Goal: Information Seeking & Learning: Learn about a topic

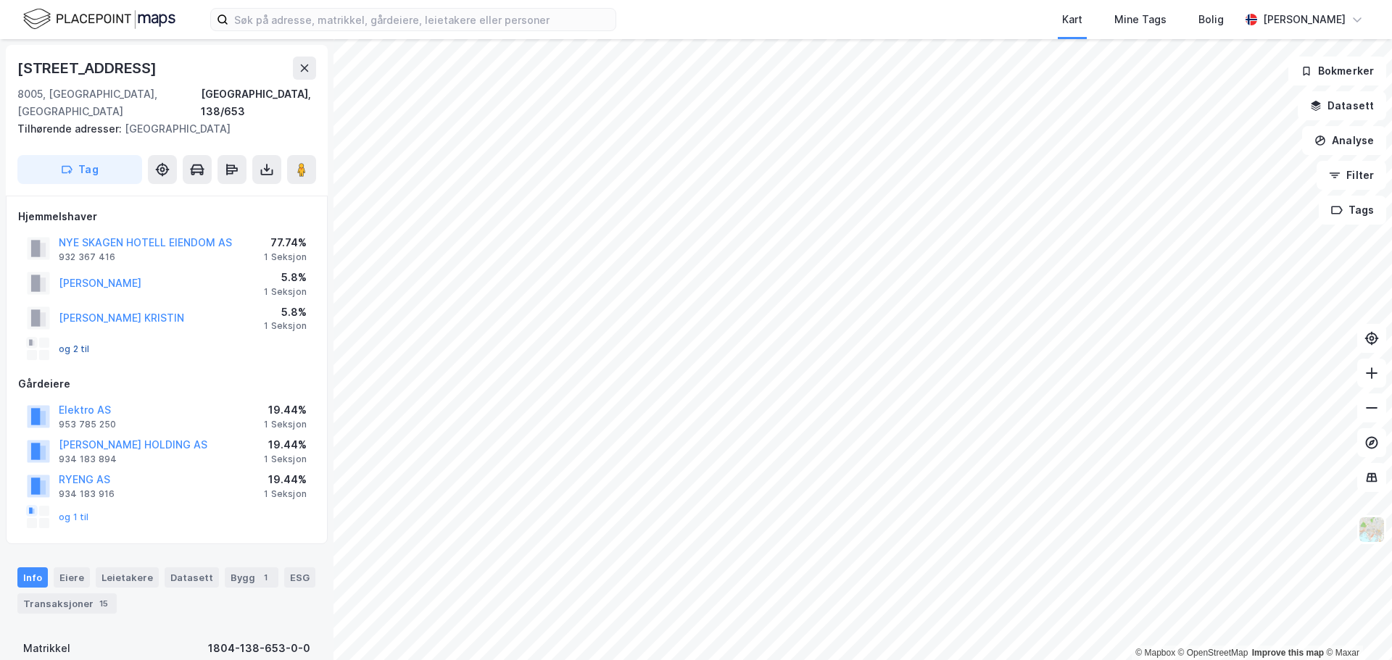
click at [0, 0] on button "og 2 til" at bounding box center [0, 0] width 0 height 0
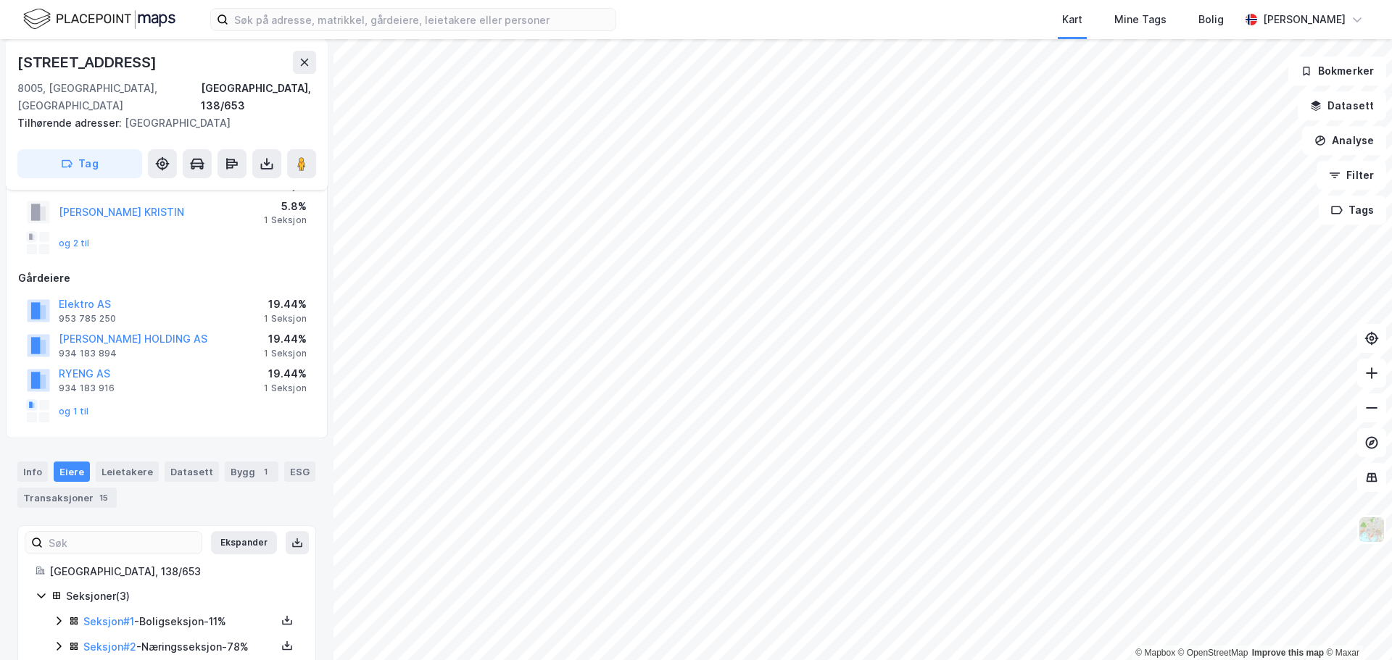
scroll to position [146, 0]
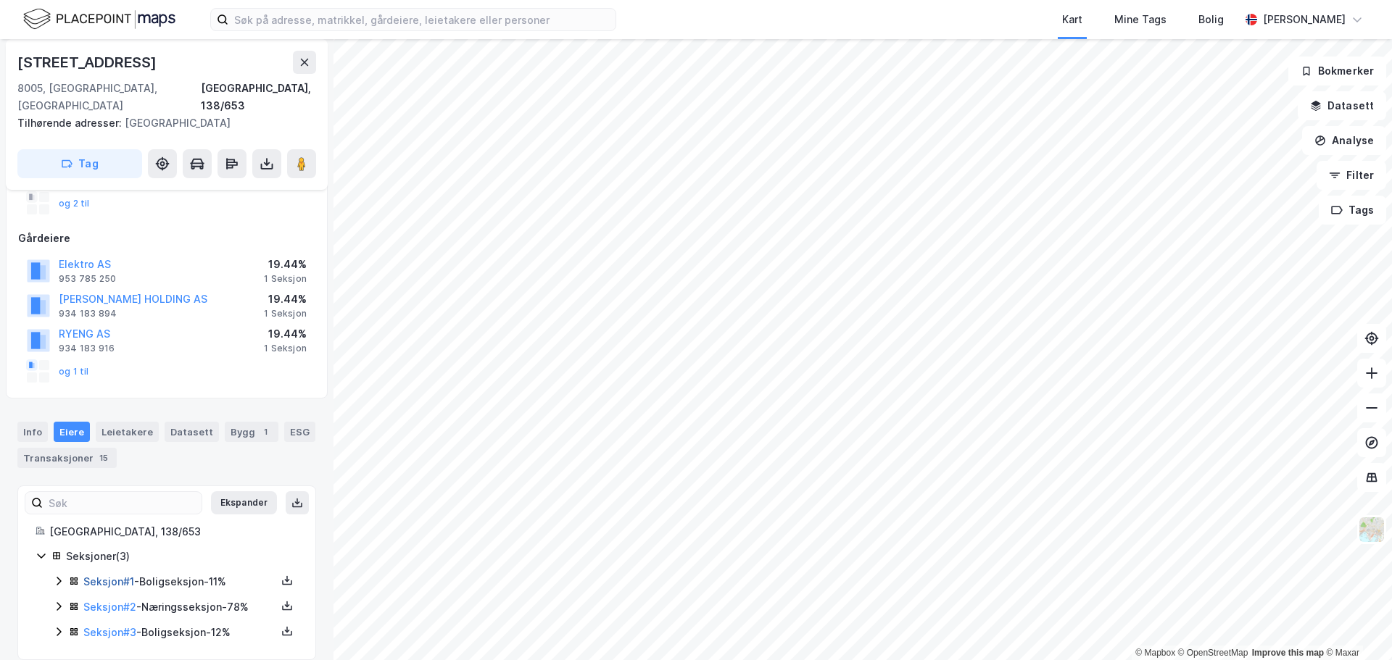
click at [105, 575] on link "Seksjon # 1" at bounding box center [108, 581] width 51 height 12
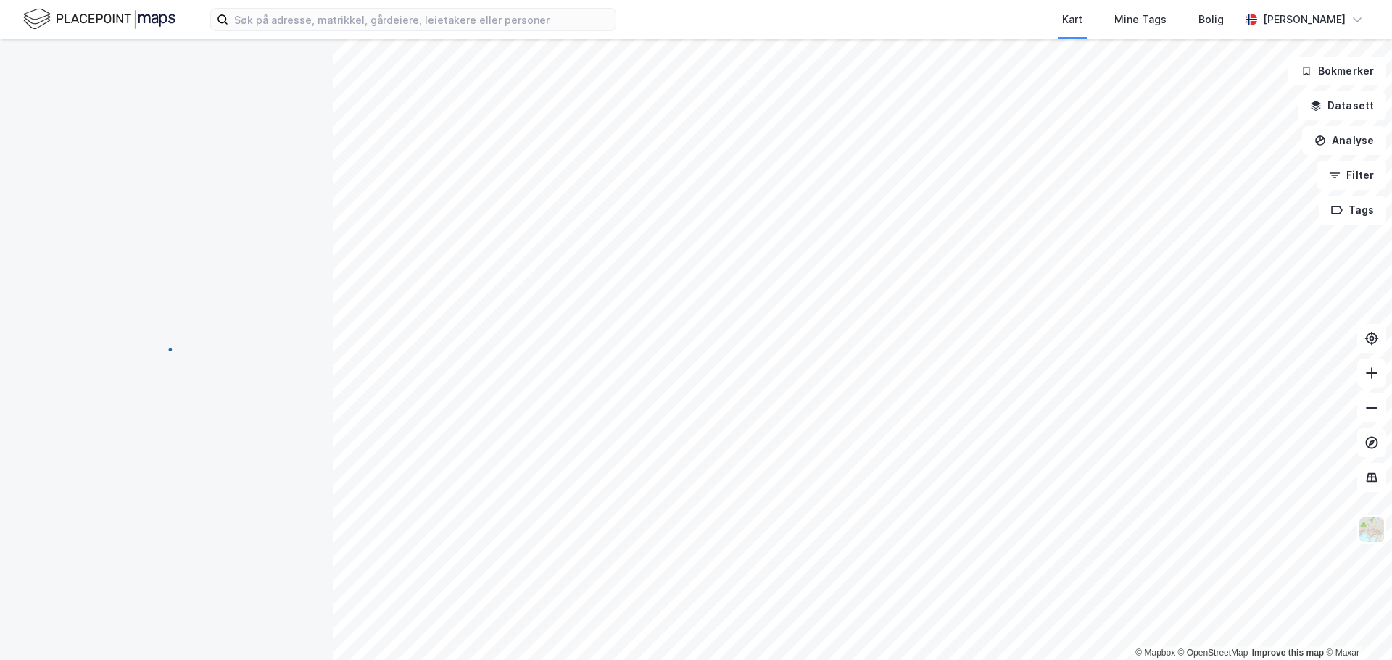
scroll to position [146, 0]
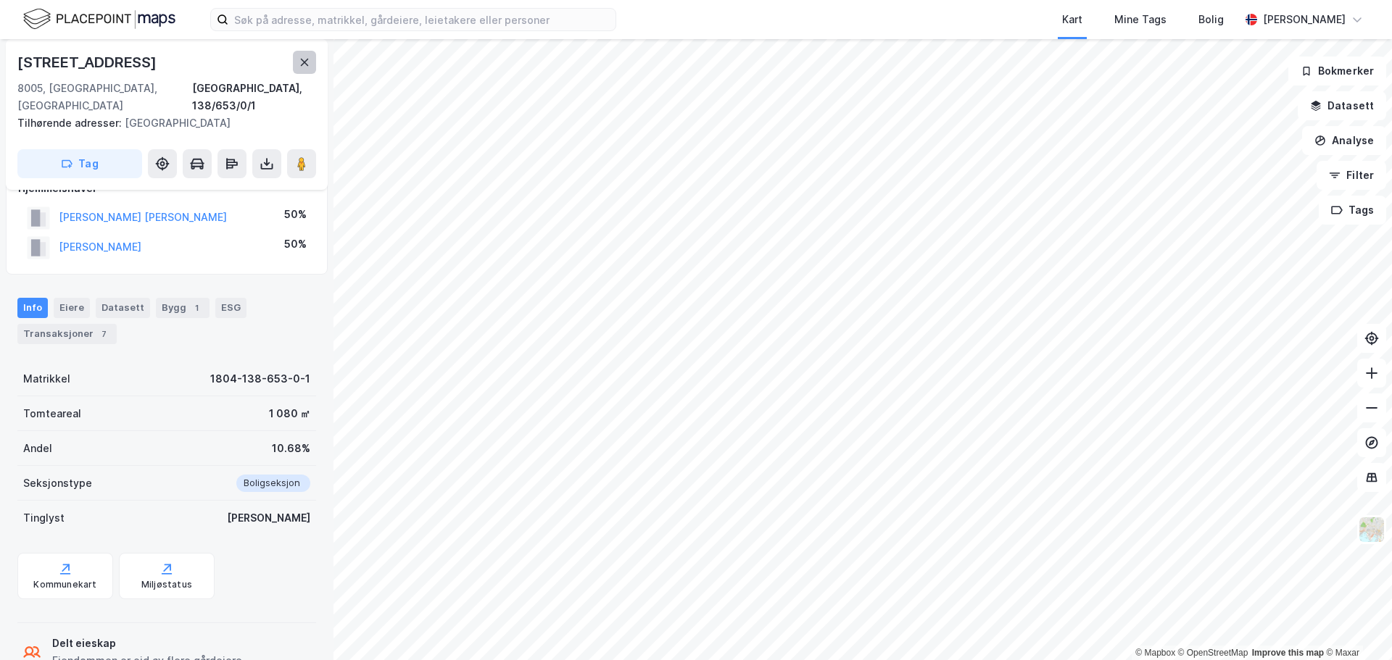
click at [311, 64] on button at bounding box center [304, 62] width 23 height 23
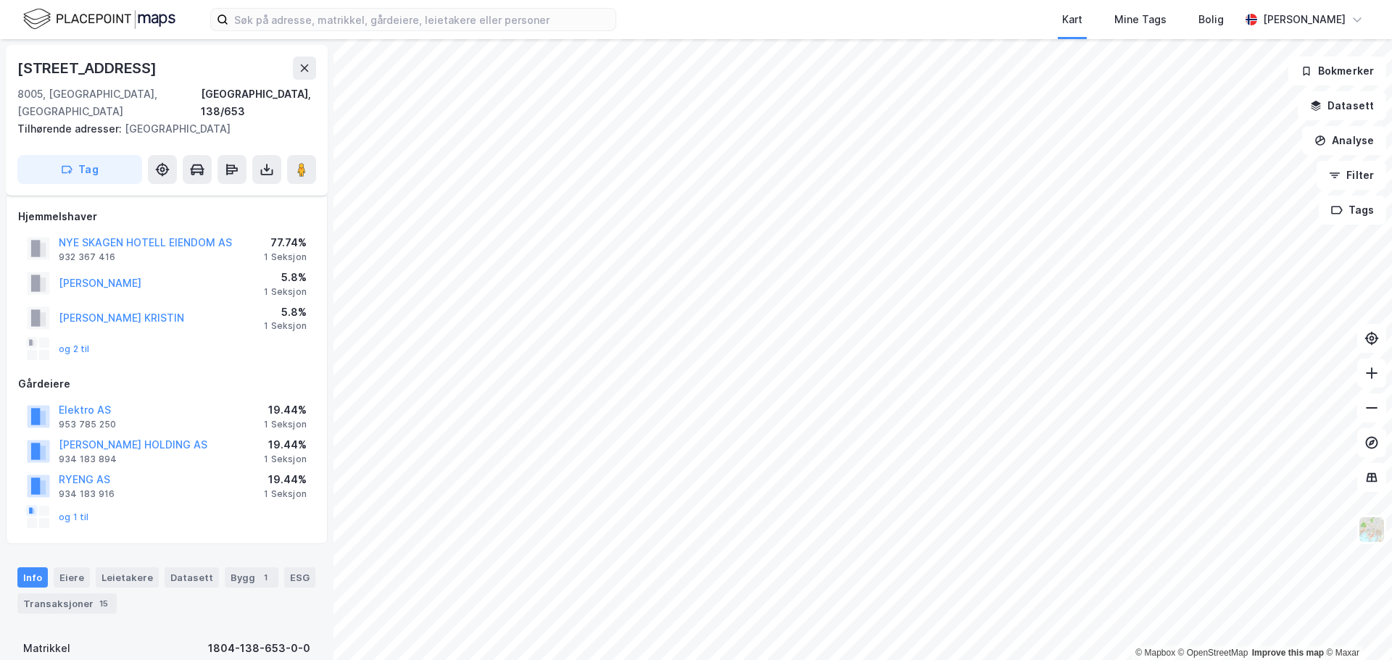
scroll to position [146, 0]
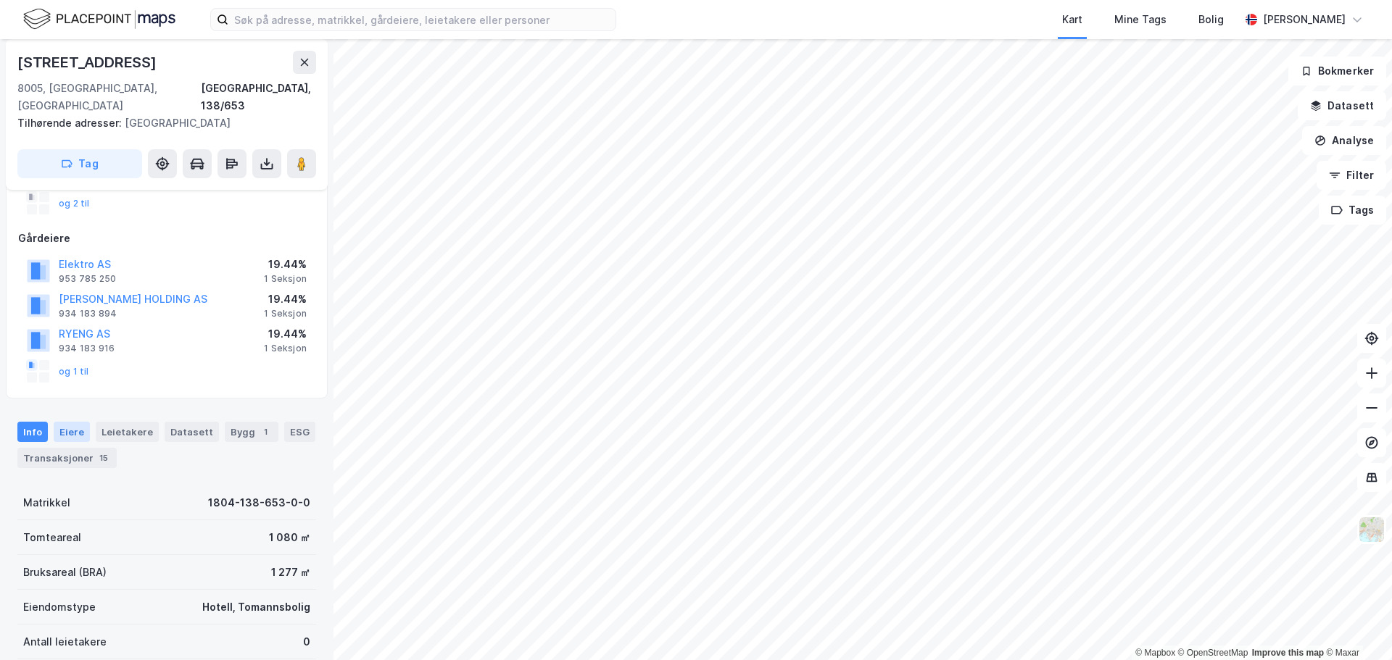
click at [65, 422] on div "Eiere" at bounding box center [72, 432] width 36 height 20
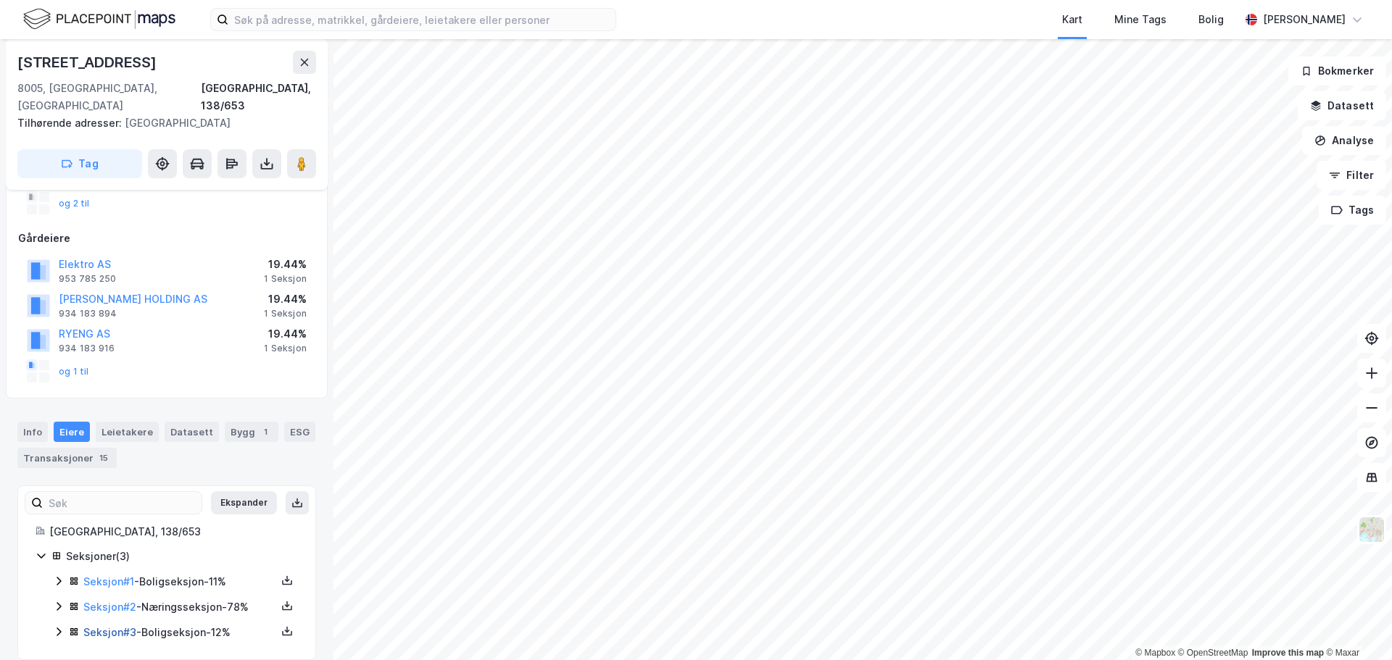
click at [101, 626] on link "Seksjon # 3" at bounding box center [109, 632] width 53 height 12
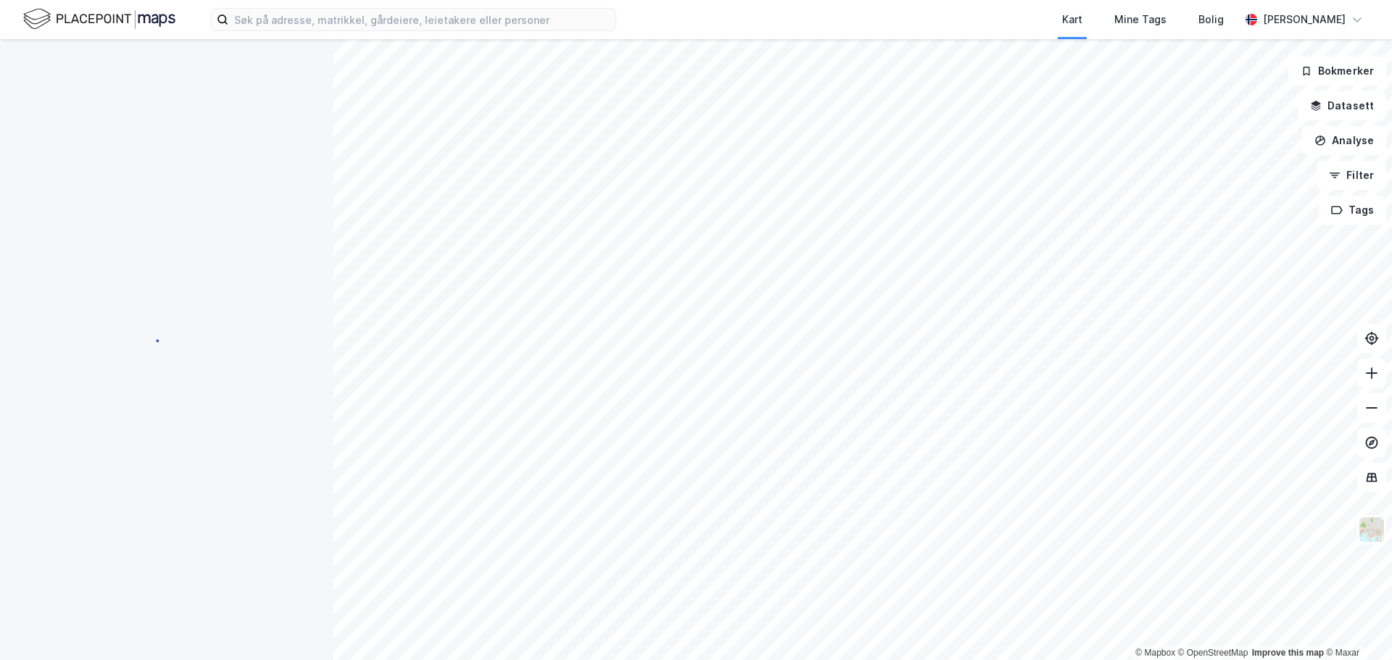
scroll to position [146, 0]
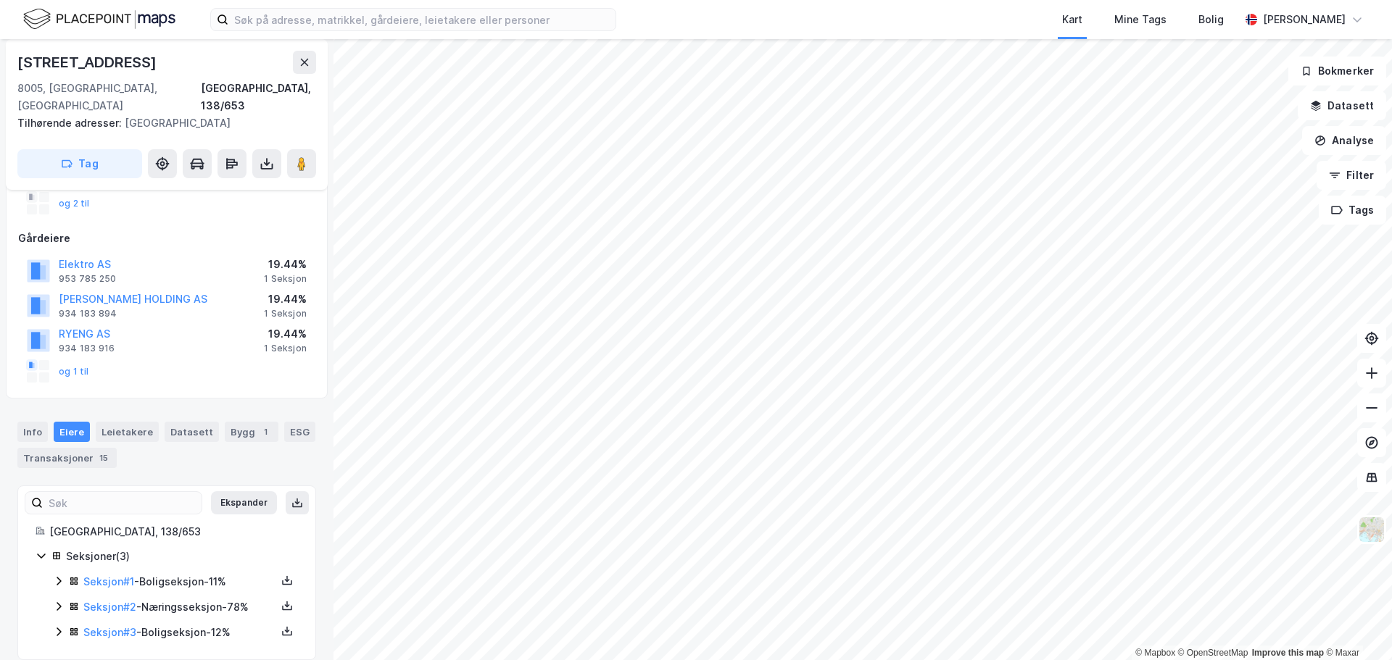
scroll to position [146, 0]
click at [65, 448] on div "Transaksjoner 15" at bounding box center [66, 458] width 99 height 20
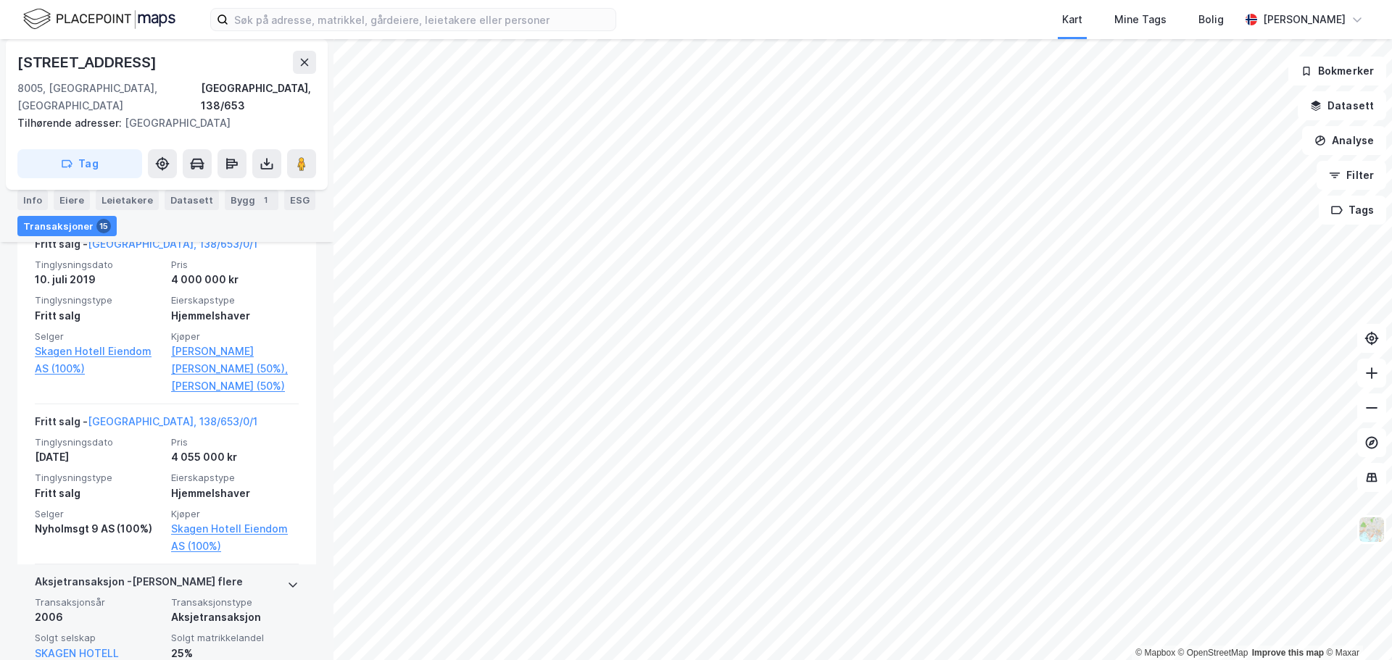
scroll to position [949, 0]
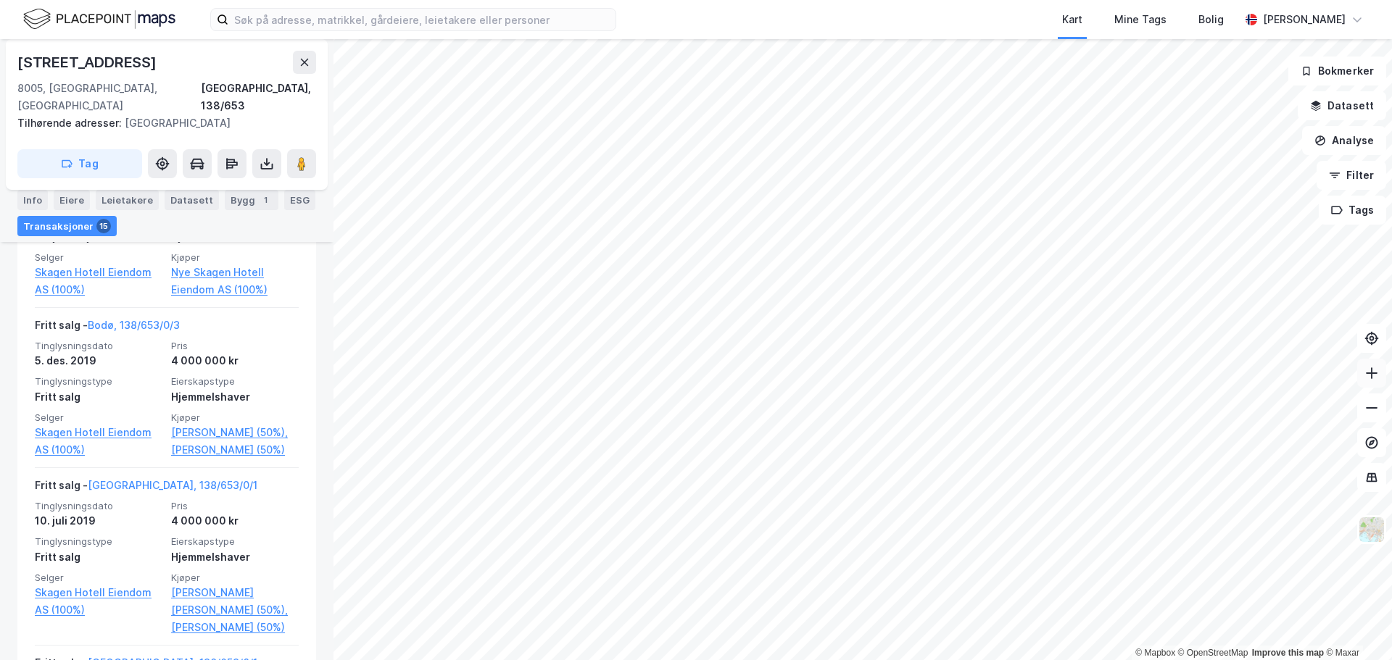
click at [1369, 380] on icon at bounding box center [1371, 373] width 14 height 14
click at [1284, 22] on div "[PERSON_NAME]" at bounding box center [1304, 19] width 83 height 17
click at [1227, 88] on div "Logg ut" at bounding box center [1231, 88] width 39 height 17
